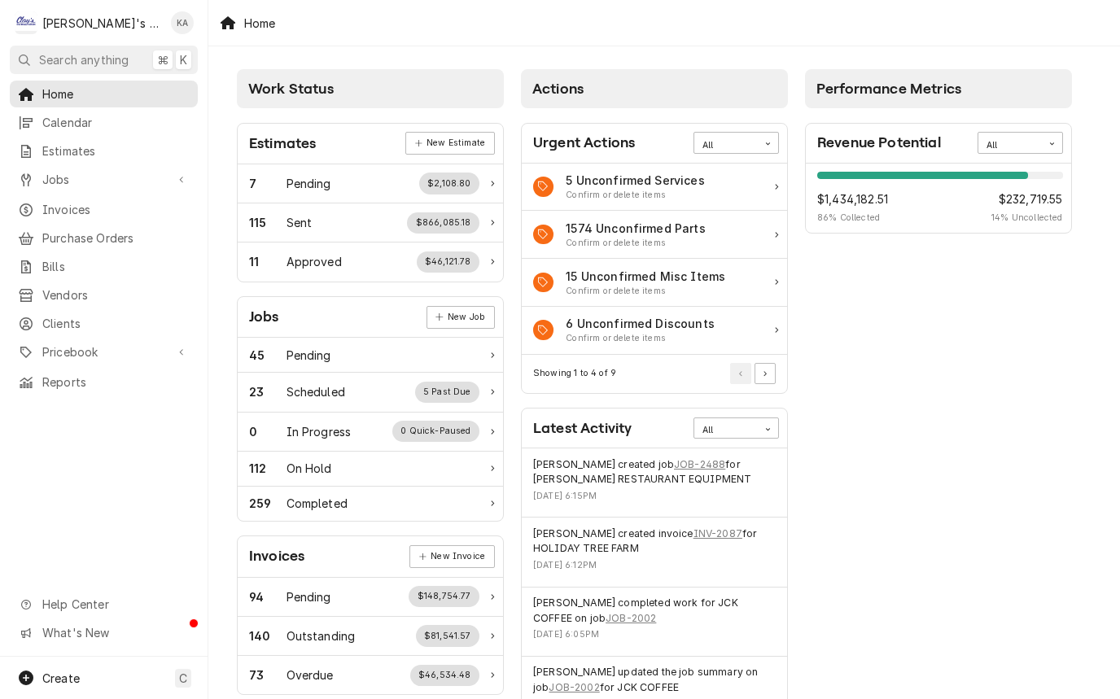
click at [58, 315] on span "Clients" at bounding box center [115, 323] width 147 height 17
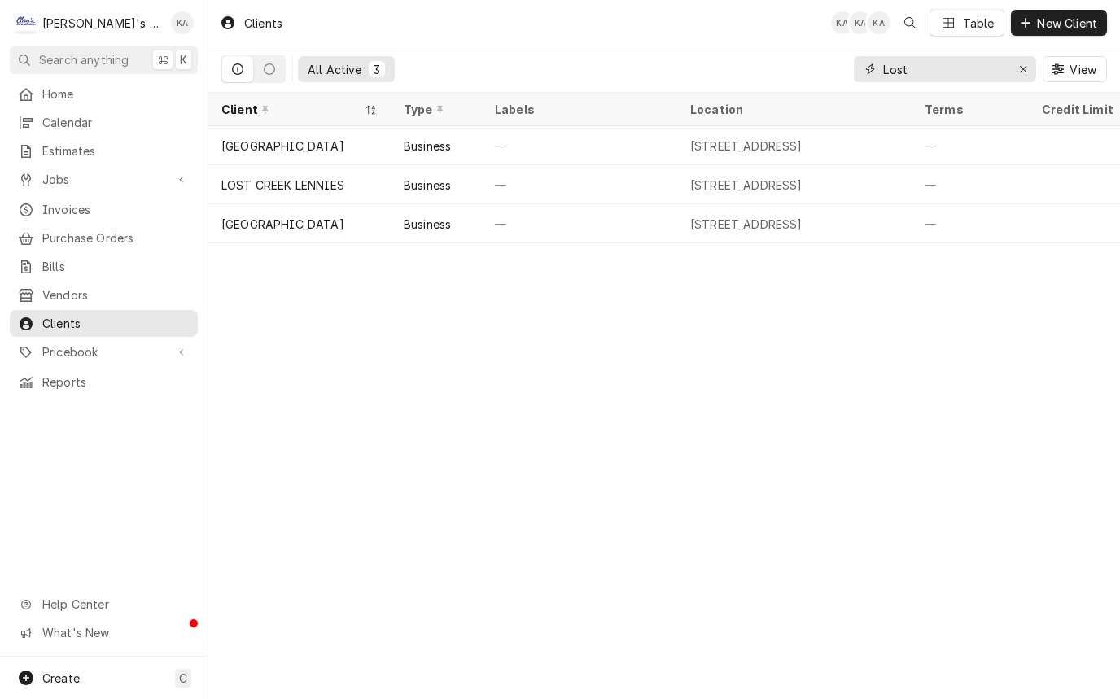
click at [1023, 68] on icon "Erase input" at bounding box center [1023, 69] width 7 height 7
type input "Papa"
click at [59, 171] on span "Jobs" at bounding box center [103, 179] width 123 height 17
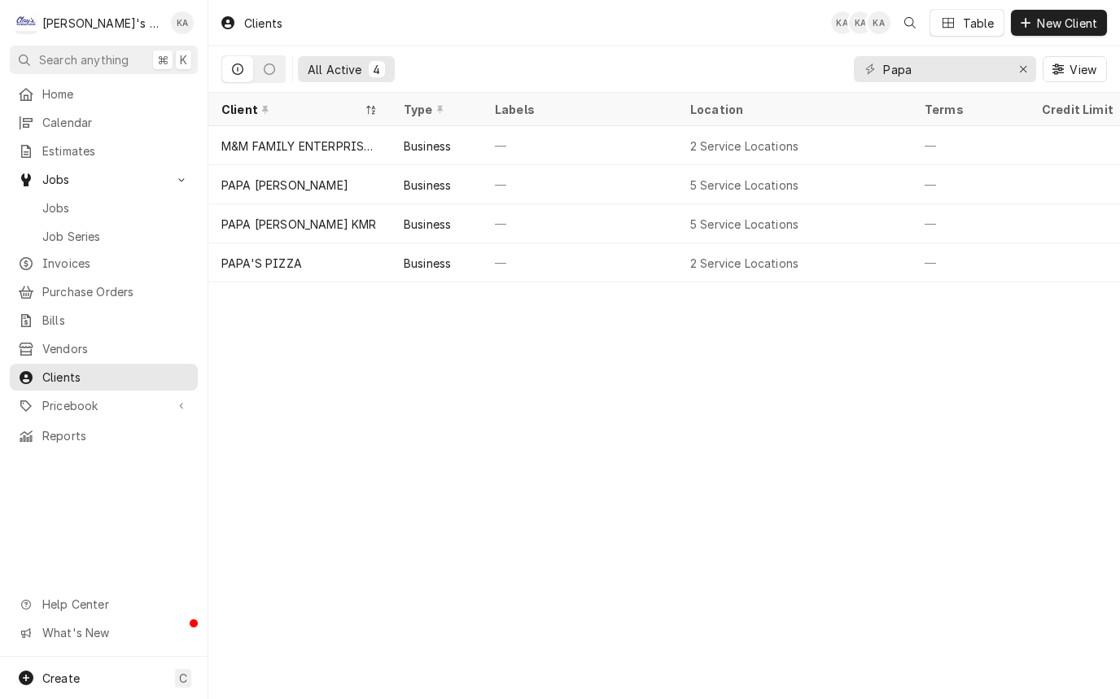
click at [55, 200] on span "Jobs" at bounding box center [115, 207] width 147 height 17
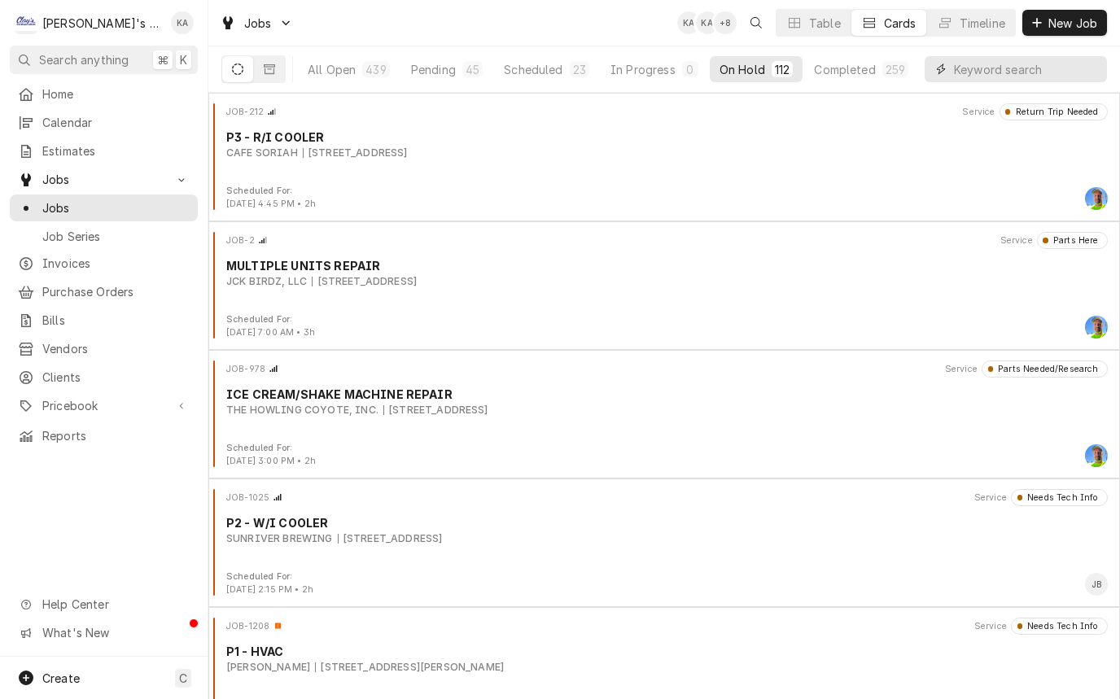
click at [997, 72] on input "Dynamic Content Wrapper" at bounding box center [1026, 69] width 145 height 26
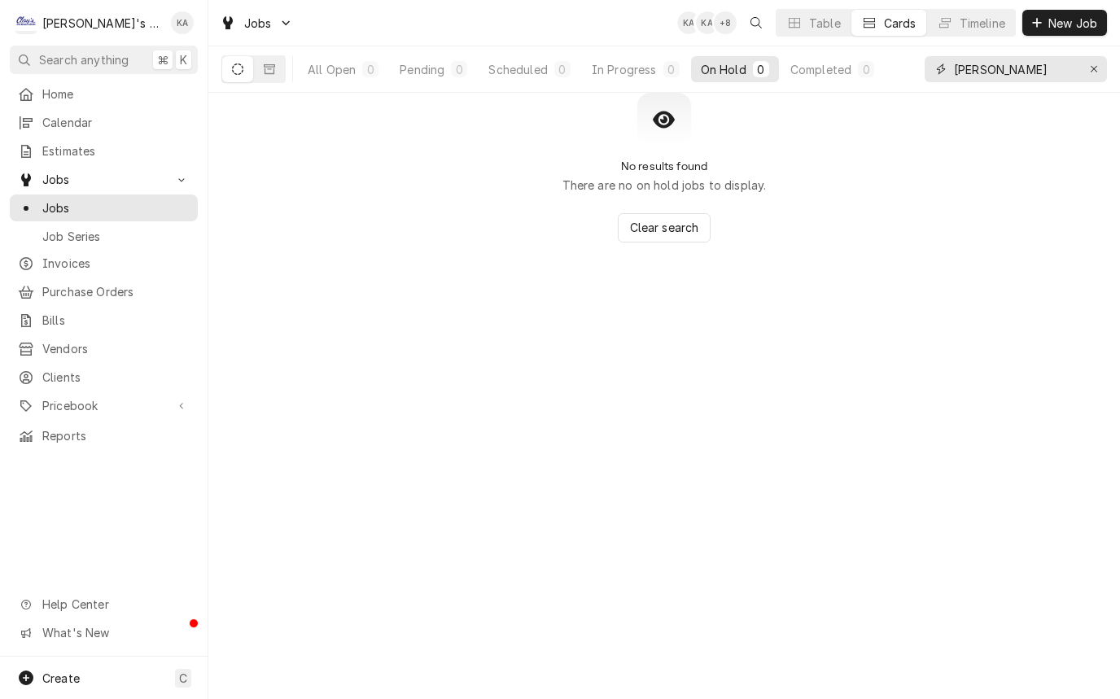
type input "[PERSON_NAME]"
click at [273, 68] on icon "Dynamic Content Wrapper" at bounding box center [269, 69] width 11 height 11
